Goal: Information Seeking & Learning: Learn about a topic

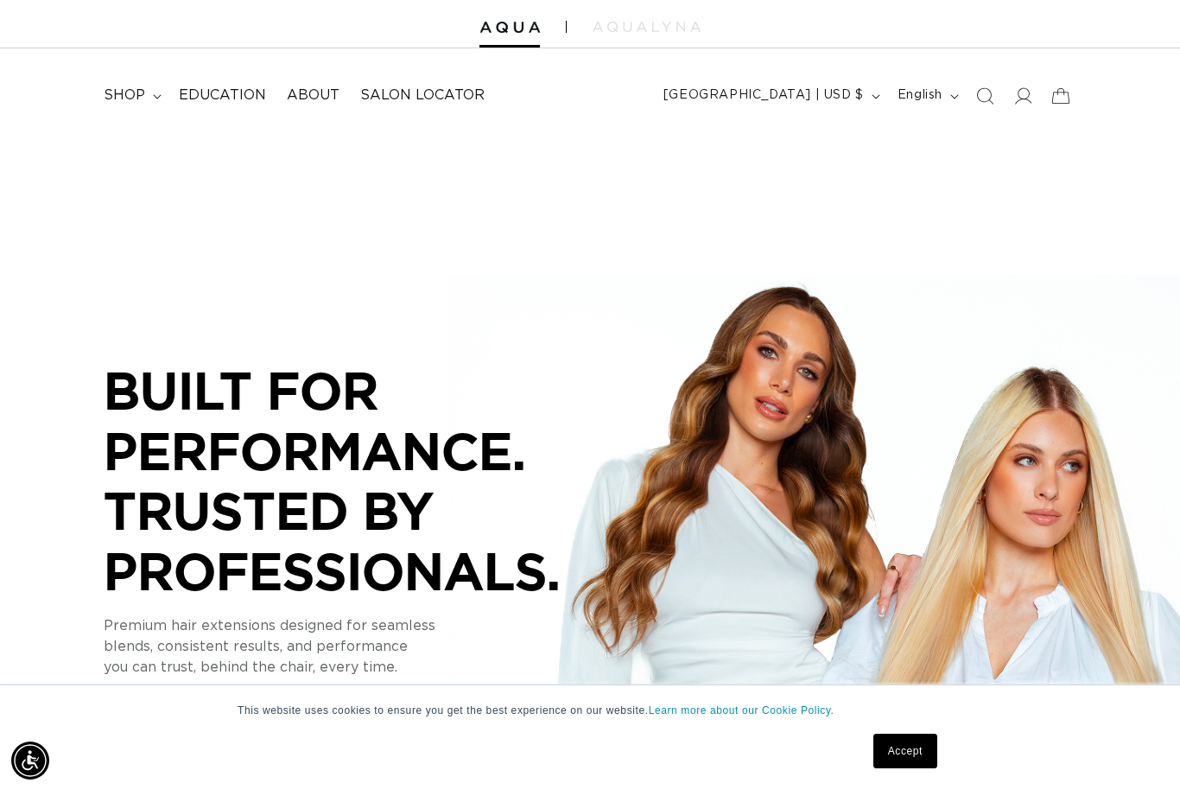
scroll to position [54, 0]
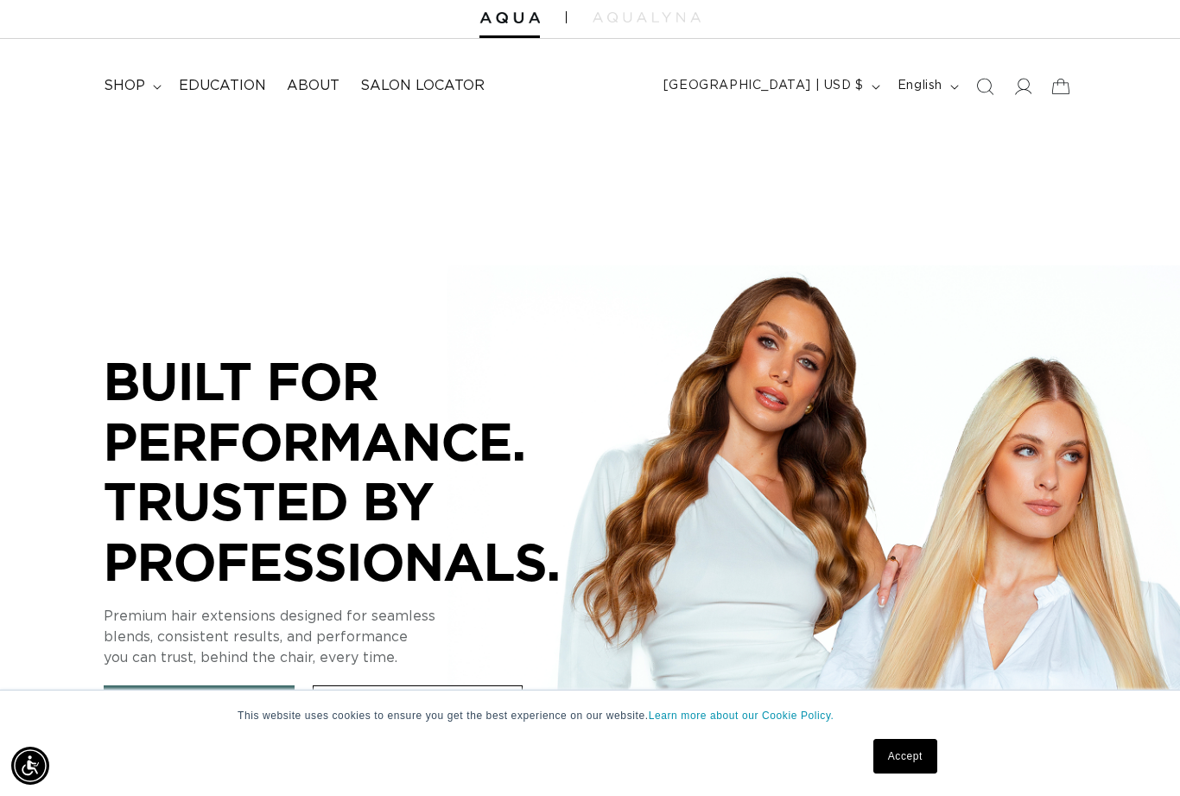
click at [130, 92] on span "shop" at bounding box center [124, 86] width 41 height 18
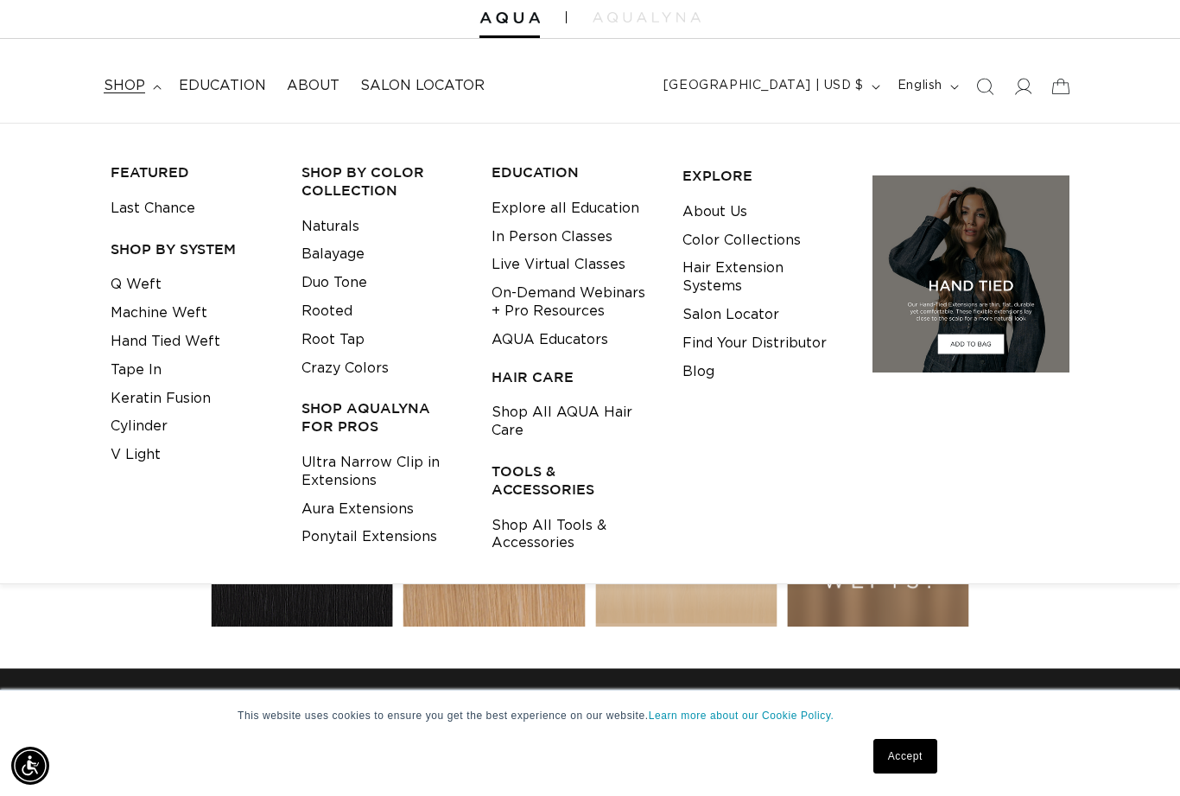
scroll to position [0, 2115]
click at [129, 283] on link "Q Weft" at bounding box center [136, 284] width 51 height 29
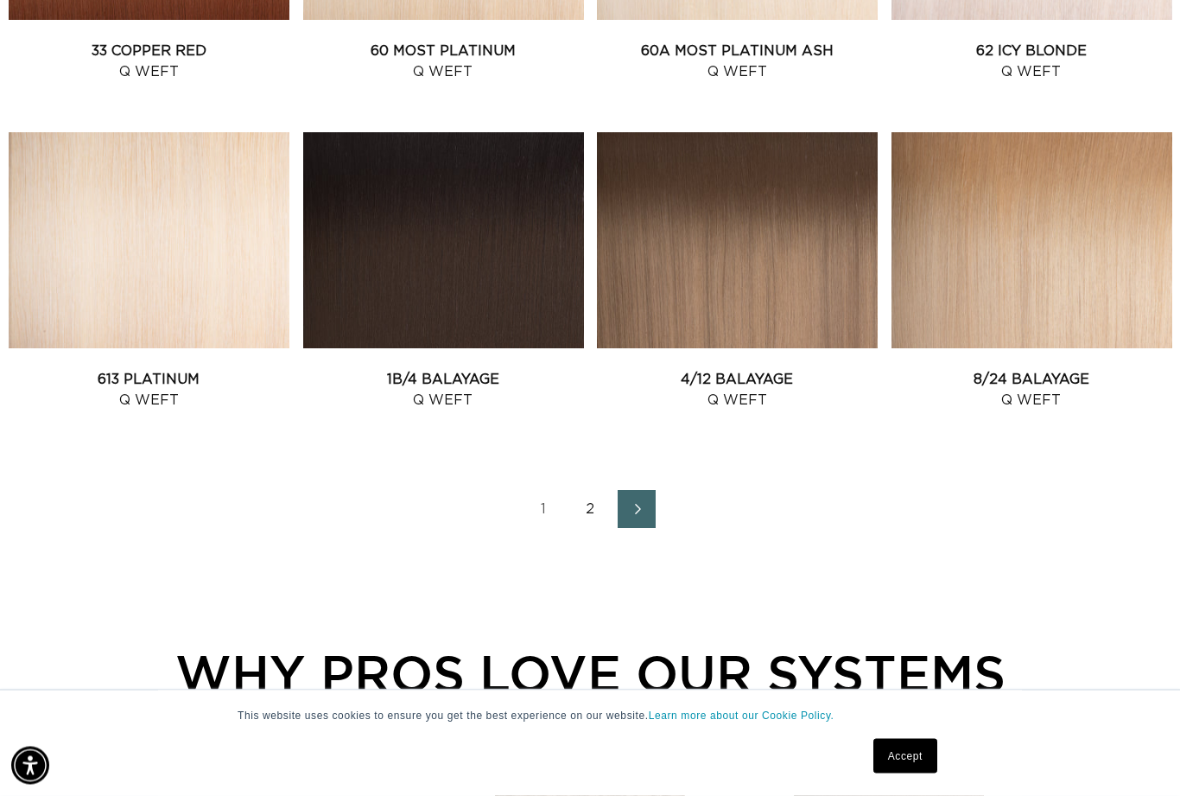
scroll to position [1898, 0]
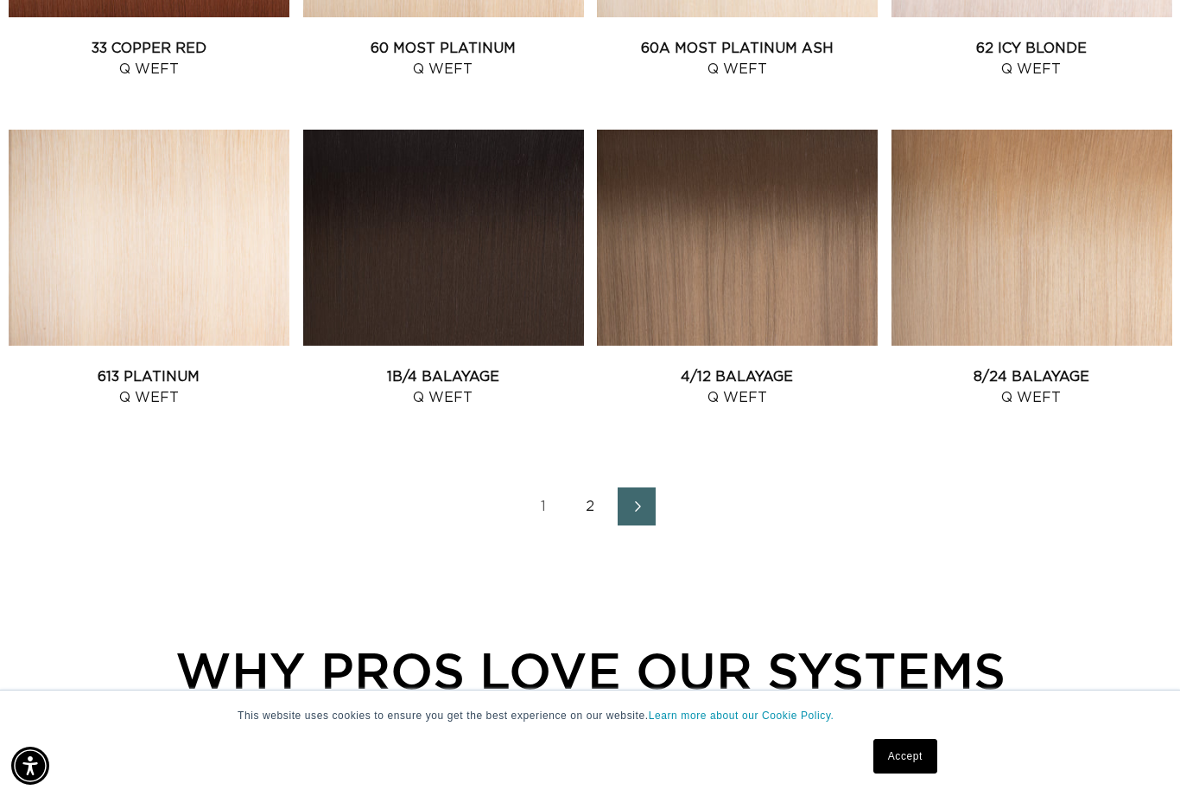
click at [638, 510] on icon "Next page" at bounding box center [637, 506] width 21 height 11
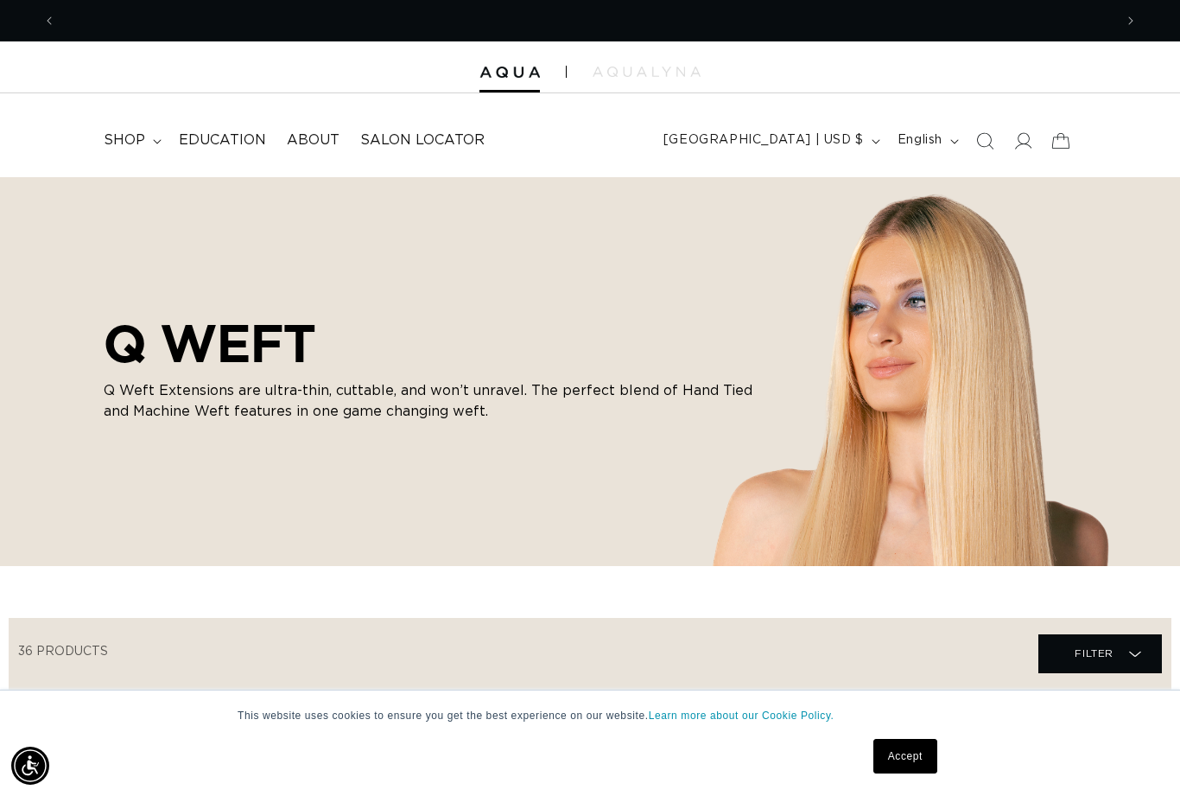
scroll to position [0, 1058]
click at [116, 143] on span "shop" at bounding box center [124, 140] width 41 height 18
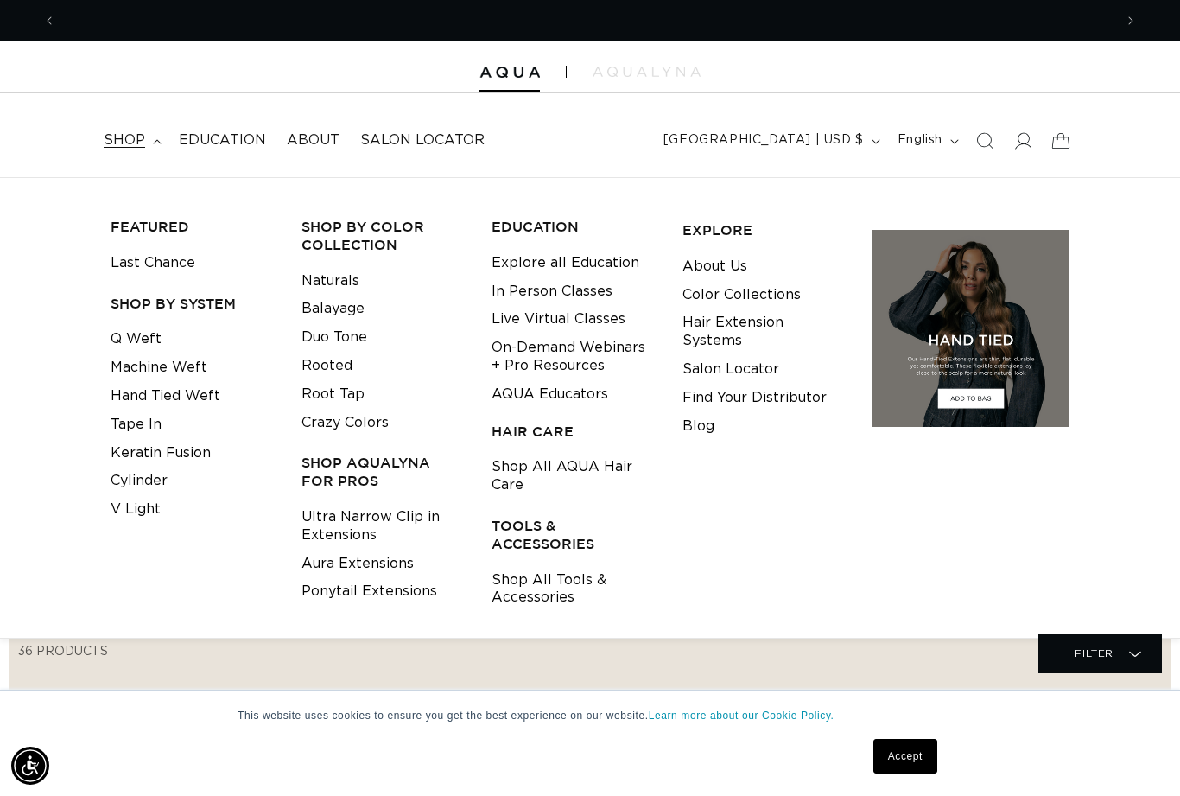
scroll to position [0, 0]
click at [156, 391] on link "Hand Tied Weft" at bounding box center [166, 396] width 110 height 29
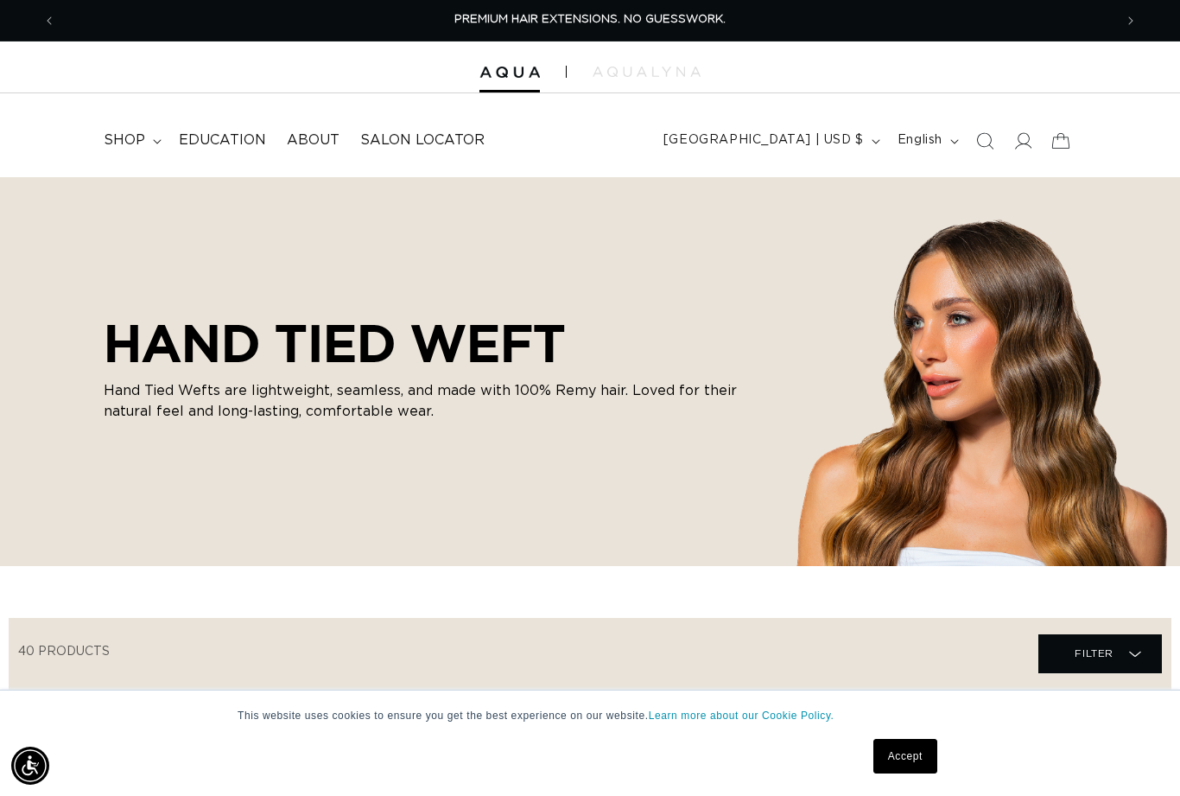
click at [224, 134] on span "Education" at bounding box center [222, 140] width 87 height 18
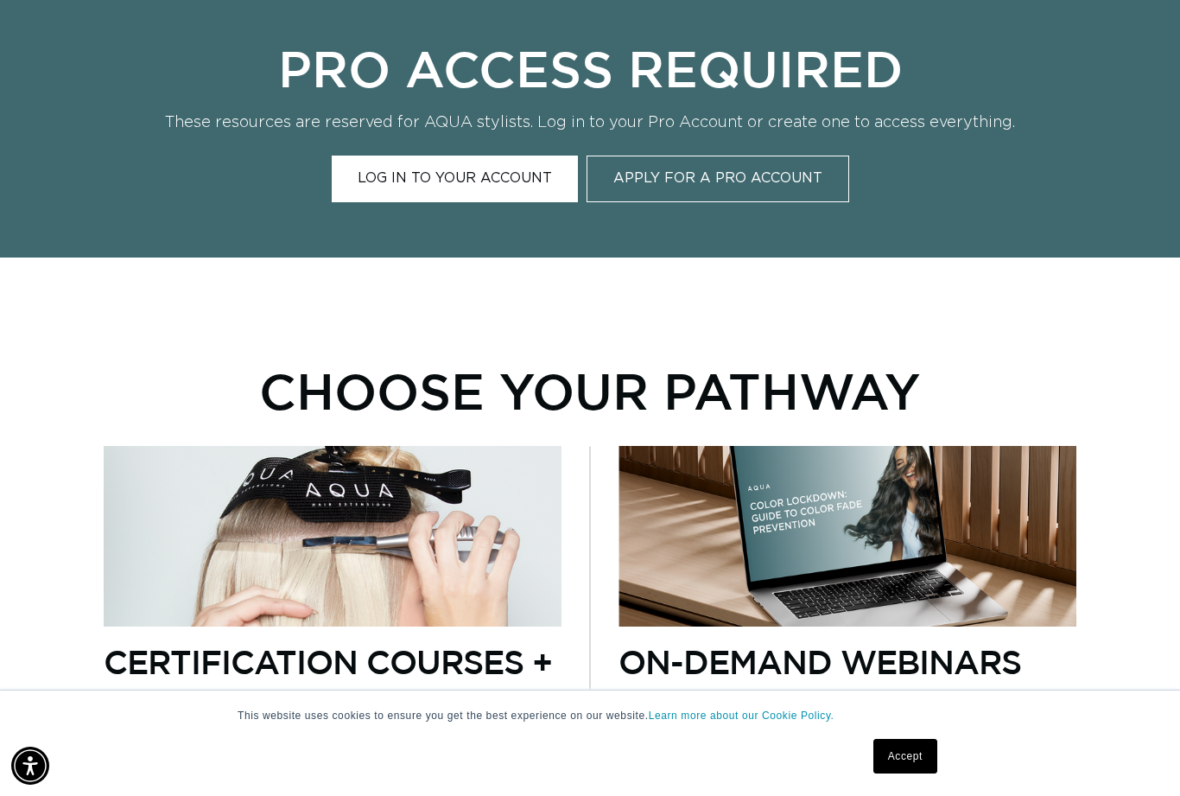
scroll to position [699, 0]
